Goal: Information Seeking & Learning: Learn about a topic

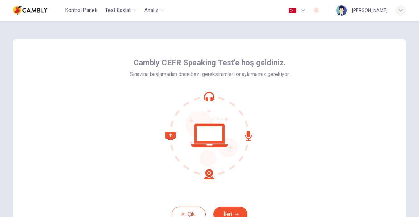
scroll to position [33, 0]
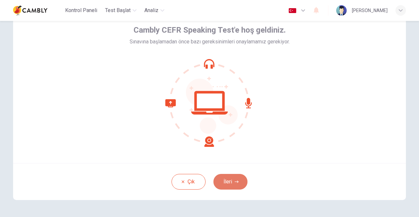
click at [229, 183] on button "İleri" at bounding box center [230, 182] width 34 height 16
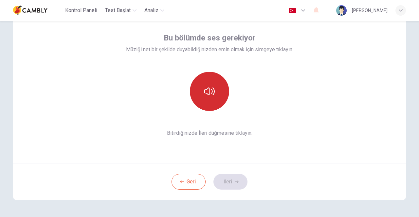
click at [211, 90] on icon "button" at bounding box center [209, 91] width 10 height 10
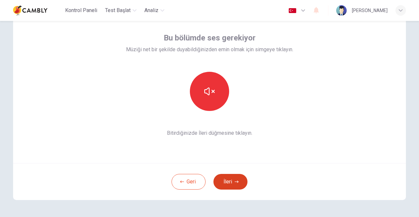
click at [223, 183] on button "İleri" at bounding box center [230, 182] width 34 height 16
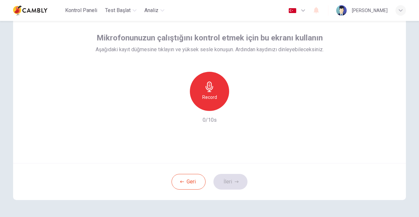
click at [205, 87] on icon "button" at bounding box center [209, 87] width 8 height 10
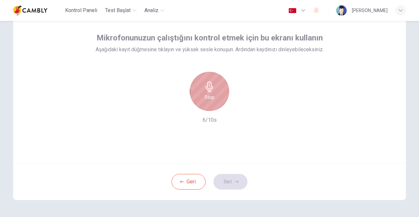
click at [205, 87] on icon "button" at bounding box center [209, 87] width 8 height 10
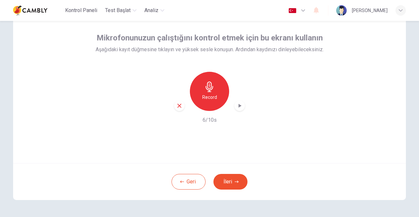
click at [236, 108] on icon "button" at bounding box center [239, 106] width 7 height 7
click at [232, 183] on button "İleri" at bounding box center [230, 182] width 34 height 16
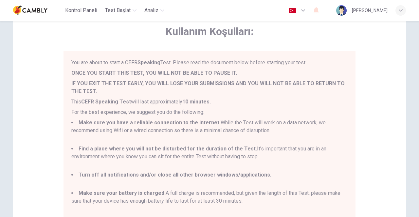
scroll to position [129, 0]
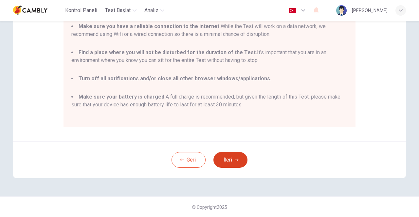
click at [228, 159] on button "İleri" at bounding box center [230, 160] width 34 height 16
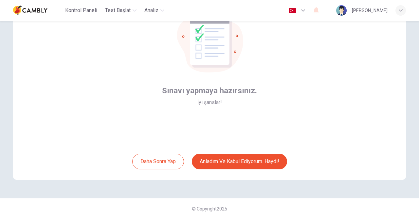
scroll to position [55, 0]
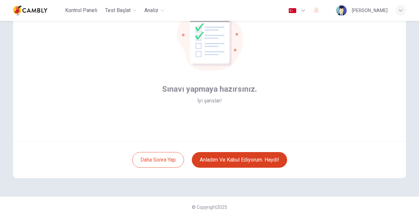
click at [233, 159] on button "Anladım ve kabul ediyorum. Haydi!" at bounding box center [239, 160] width 95 height 16
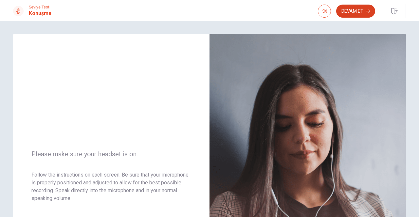
click at [352, 7] on button "Devam Et" at bounding box center [355, 11] width 39 height 13
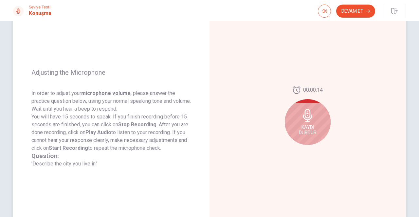
scroll to position [65, 0]
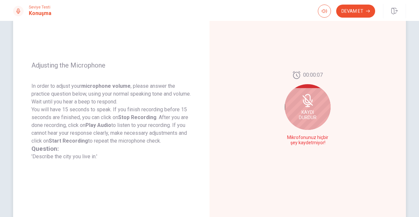
click at [303, 113] on span "Kaydı Durdur" at bounding box center [308, 115] width 18 height 10
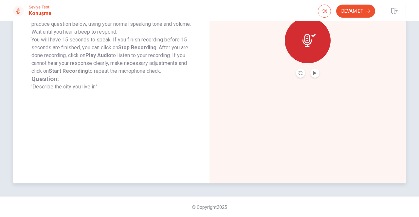
scroll to position [70, 0]
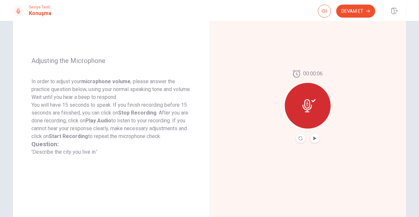
click at [305, 108] on icon at bounding box center [306, 105] width 9 height 13
click at [298, 137] on icon "Record Again" at bounding box center [300, 139] width 4 height 4
click at [313, 138] on icon "Play Audio" at bounding box center [314, 139] width 3 height 4
click at [362, 11] on button "Devam Et" at bounding box center [355, 11] width 39 height 13
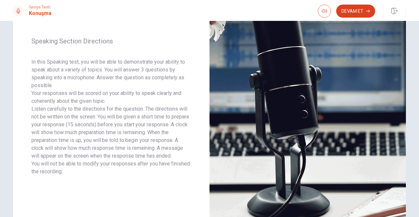
click at [349, 9] on button "Devam Et" at bounding box center [355, 11] width 39 height 13
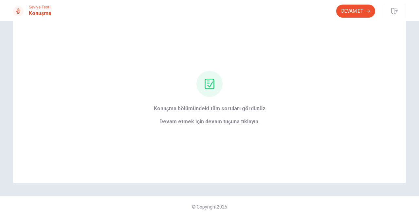
scroll to position [20, 0]
click at [351, 8] on button "Devam Et" at bounding box center [355, 11] width 39 height 13
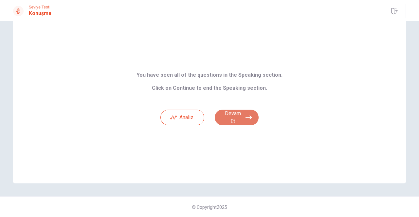
click at [231, 116] on button "Devam Et" at bounding box center [237, 118] width 44 height 16
